Goal: Check status: Check status

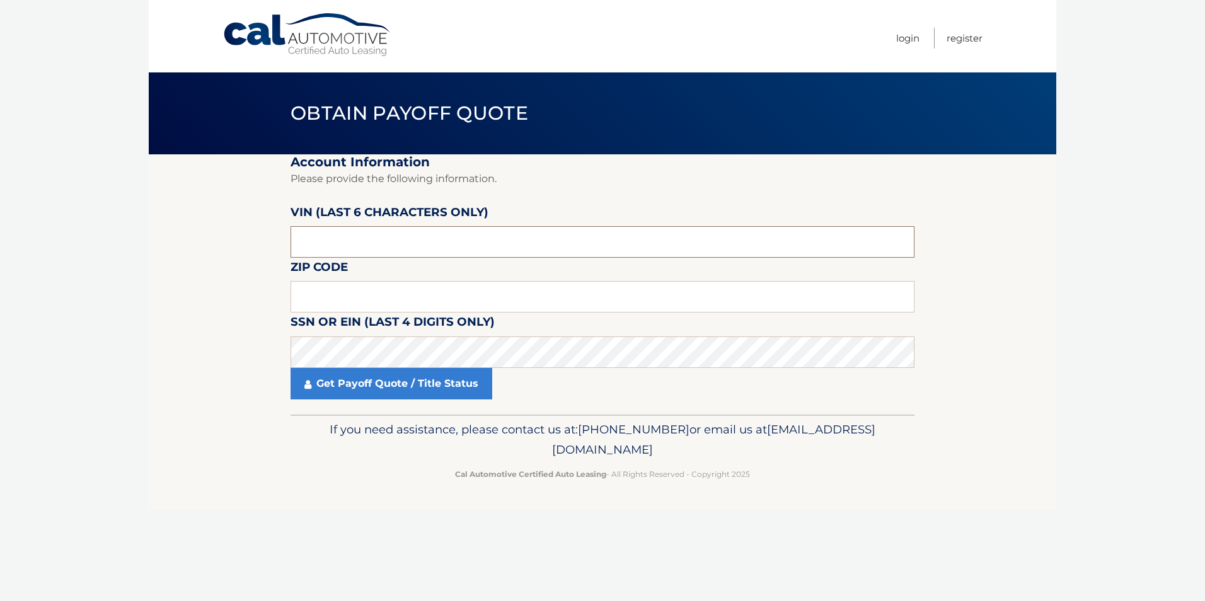
click at [326, 239] on input "text" at bounding box center [603, 242] width 624 height 32
click at [340, 291] on input "text" at bounding box center [603, 297] width 624 height 32
type input "07746"
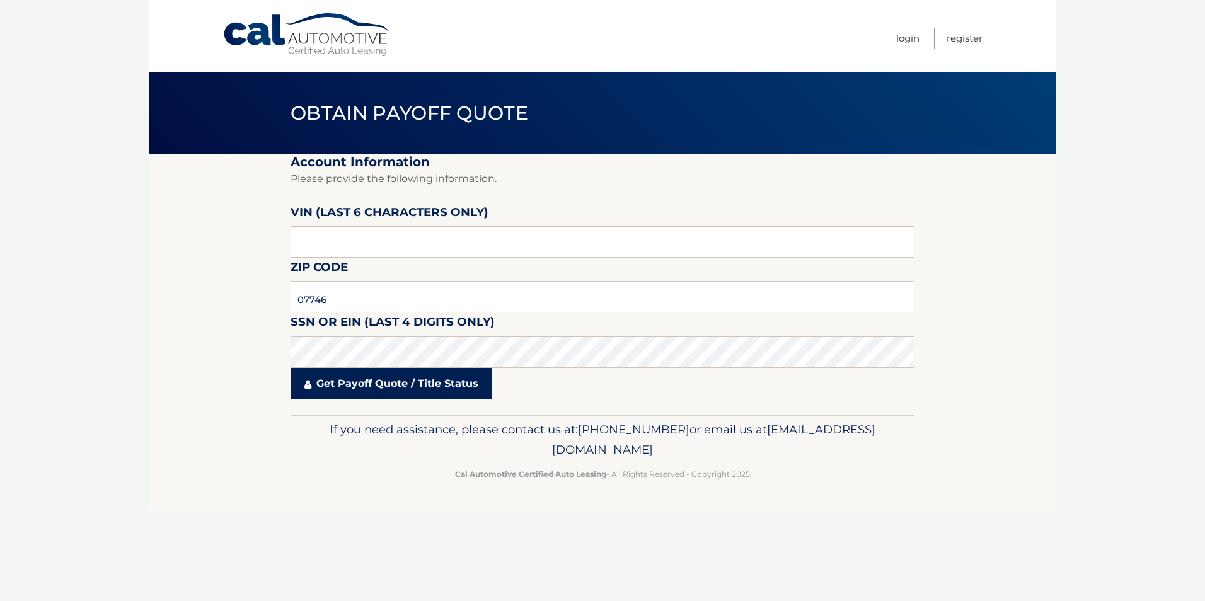
click at [375, 381] on link "Get Payoff Quote / Title Status" at bounding box center [392, 384] width 202 height 32
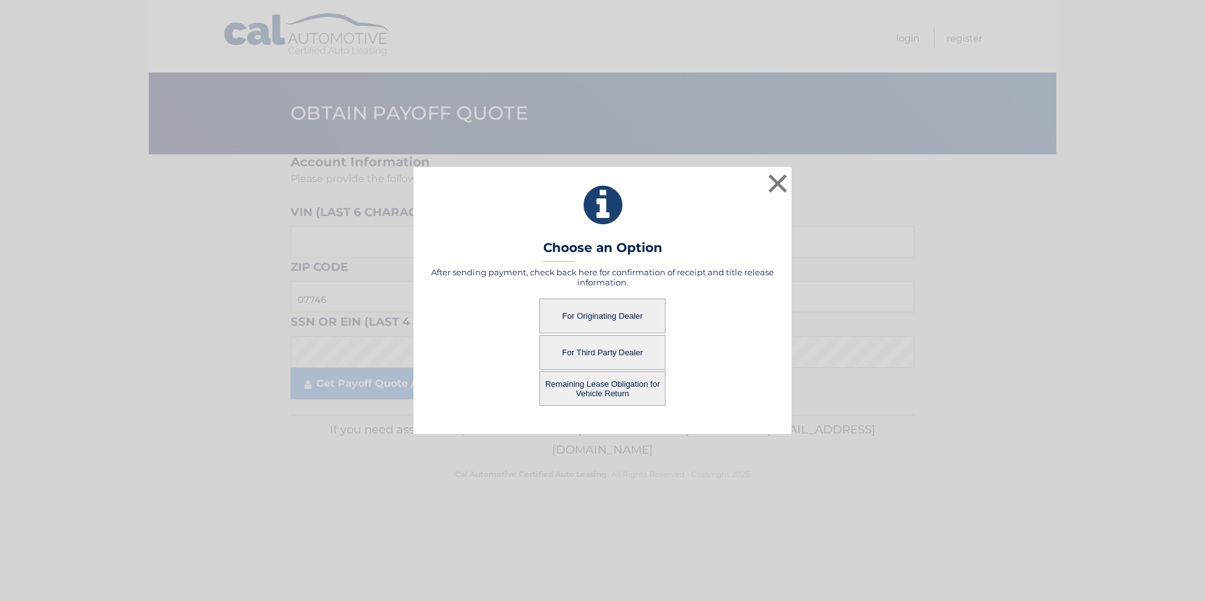
click at [616, 313] on button "For Originating Dealer" at bounding box center [603, 316] width 126 height 35
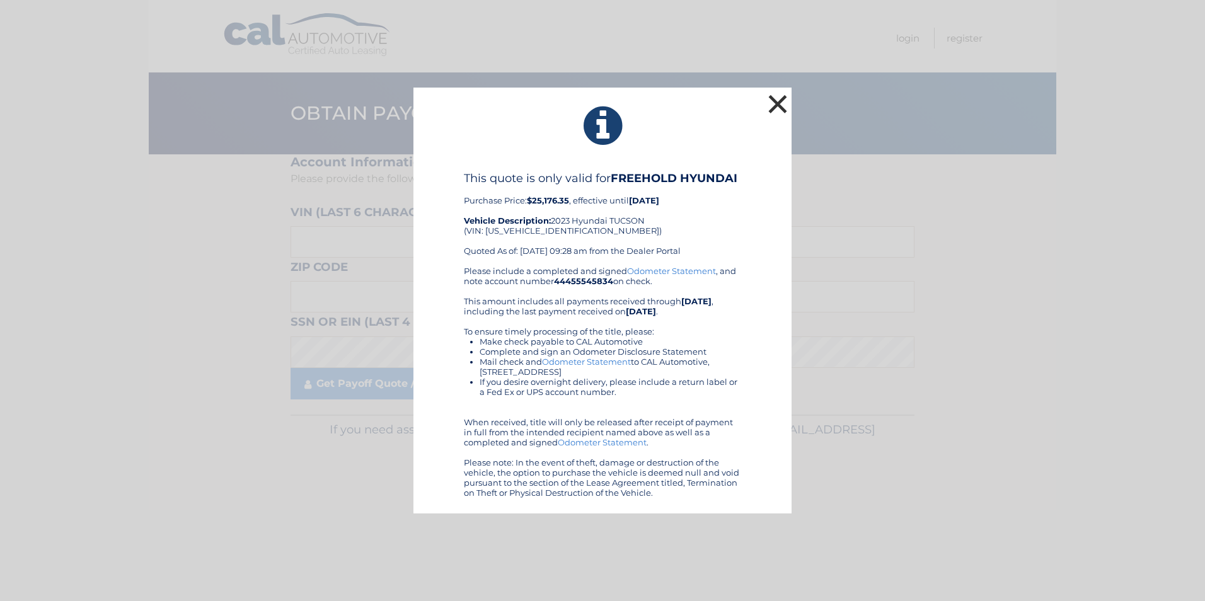
click at [776, 107] on button "×" at bounding box center [777, 103] width 25 height 25
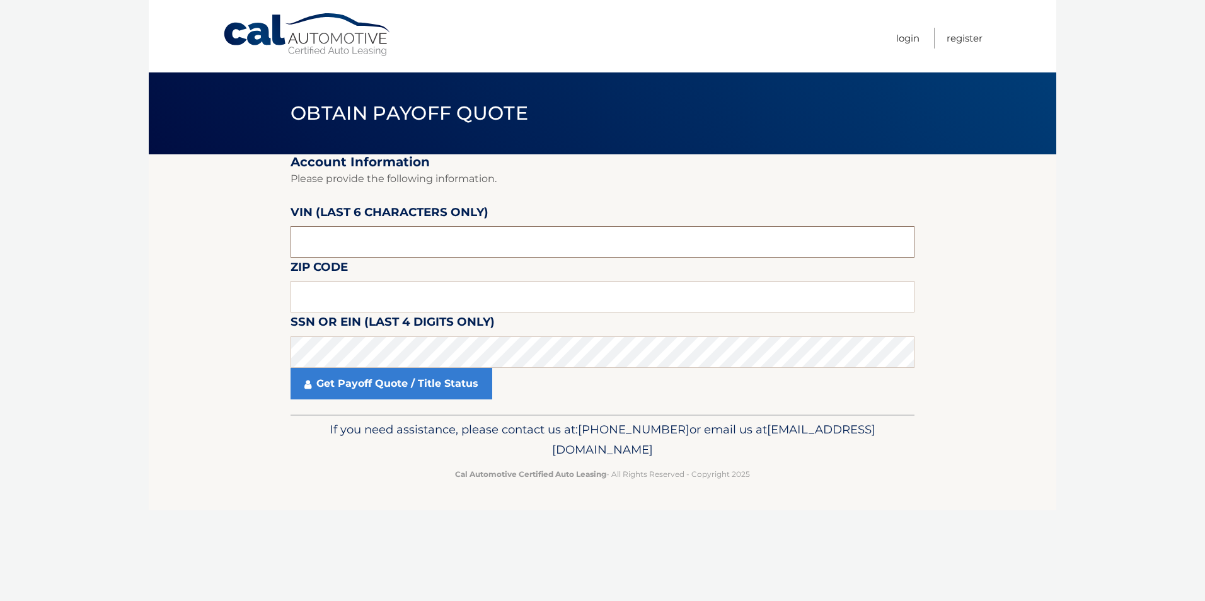
click at [388, 233] on input "text" at bounding box center [603, 242] width 624 height 32
click at [364, 297] on input "text" at bounding box center [603, 297] width 624 height 32
type input "07746"
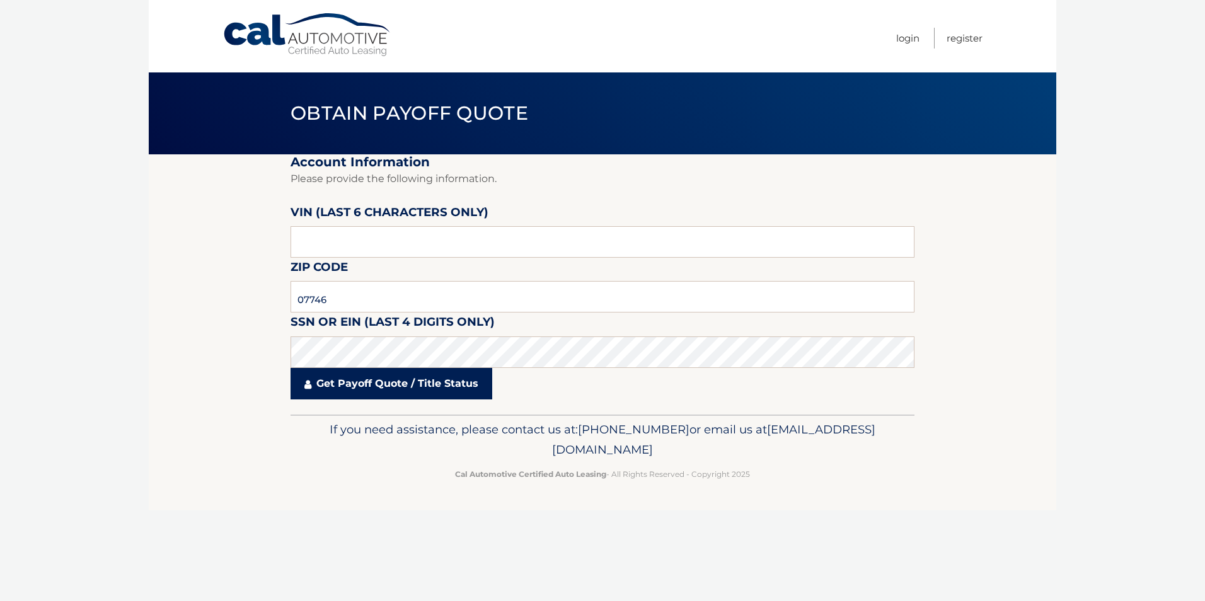
click at [345, 381] on link "Get Payoff Quote / Title Status" at bounding box center [392, 384] width 202 height 32
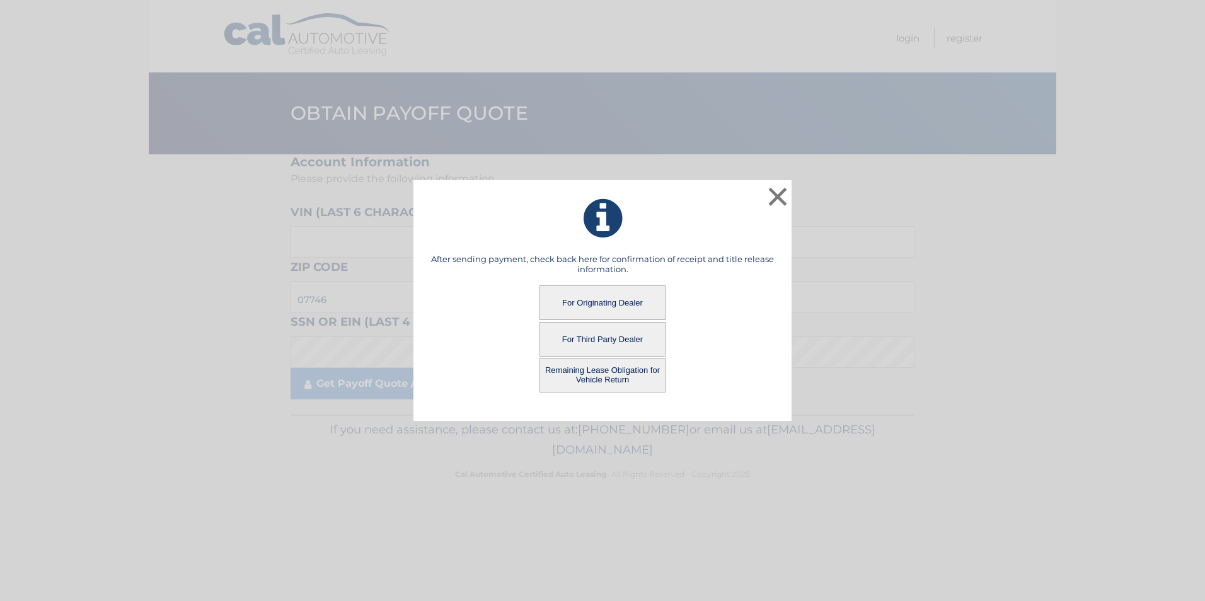
click at [614, 375] on button "Remaining Lease Obligation for Vehicle Return" at bounding box center [603, 375] width 126 height 35
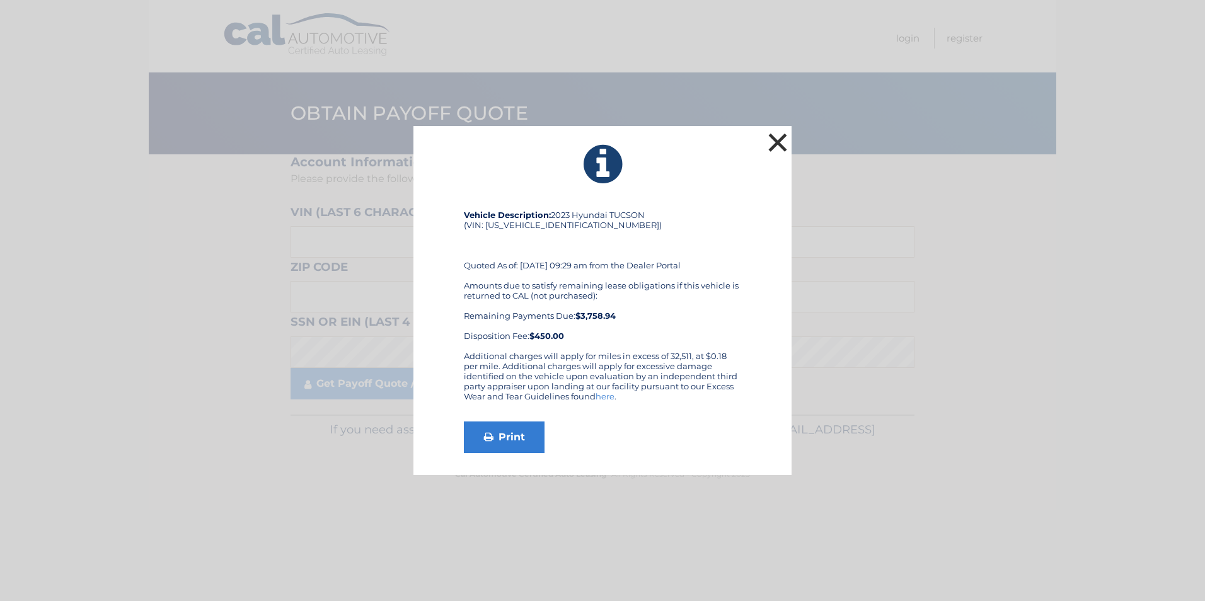
click at [778, 147] on button "×" at bounding box center [777, 142] width 25 height 25
